Goal: Navigation & Orientation: Find specific page/section

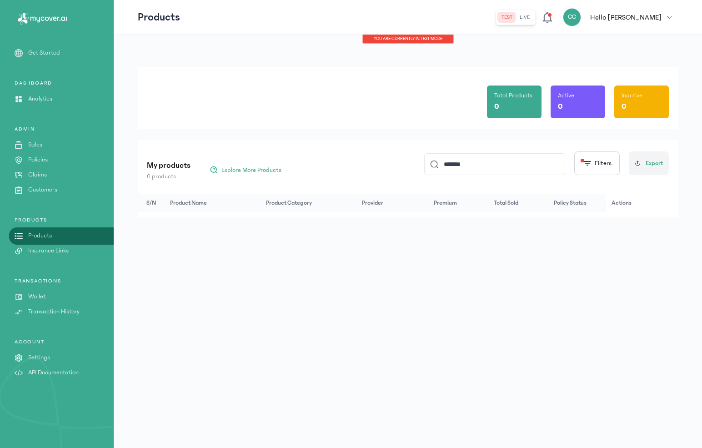
click at [456, 166] on input "*******" at bounding box center [498, 164] width 121 height 21
click at [384, 158] on div "My products 0 products Explore More Products Filters Export" at bounding box center [408, 162] width 522 height 35
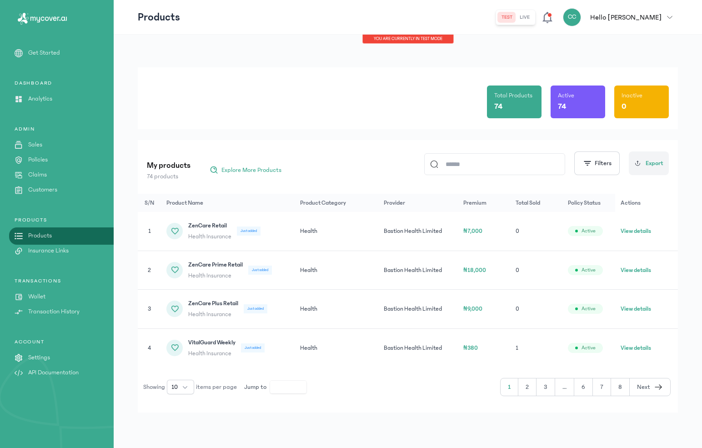
click at [629, 234] on button "8" at bounding box center [649, 386] width 40 height 17
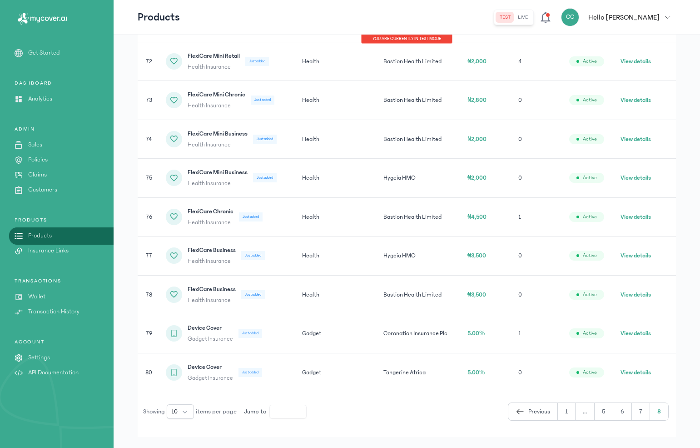
scroll to position [227, 0]
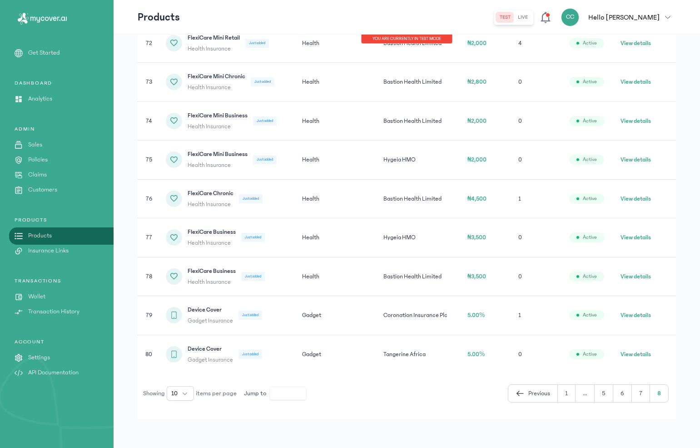
click at [595, 234] on button "..." at bounding box center [604, 392] width 19 height 17
click at [613, 234] on button "5" at bounding box center [622, 392] width 19 height 17
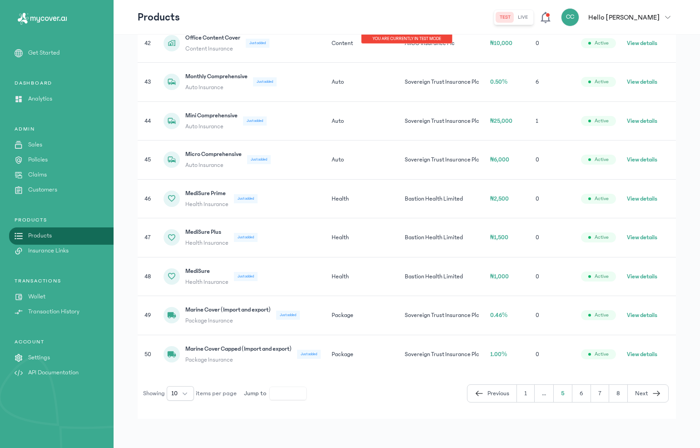
scroll to position [236, 0]
click at [535, 234] on button "1" at bounding box center [544, 392] width 19 height 17
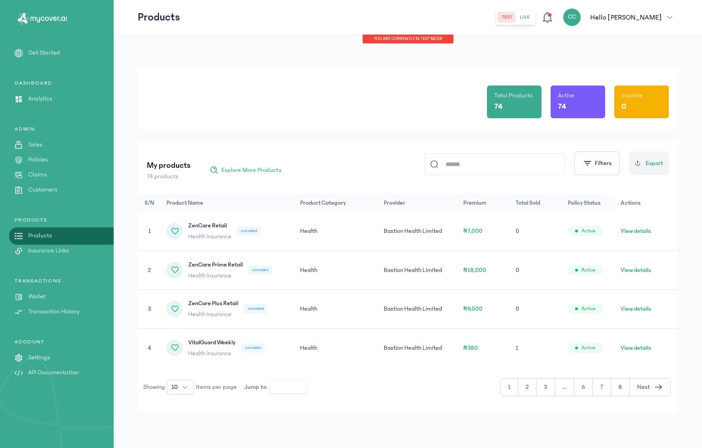
click at [536, 234] on button "2" at bounding box center [545, 386] width 19 height 17
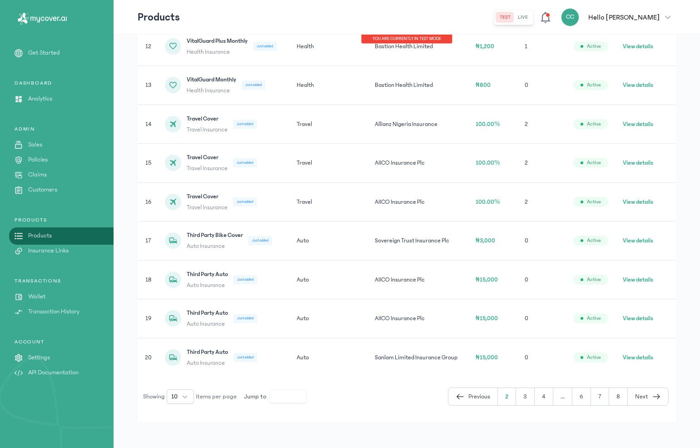
scroll to position [224, 0]
click at [535, 234] on button "3" at bounding box center [544, 395] width 19 height 17
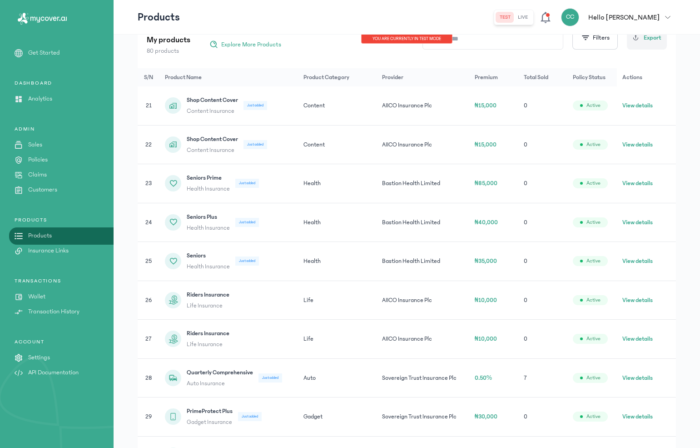
scroll to position [122, 0]
